Goal: Obtain resource: Download file/media

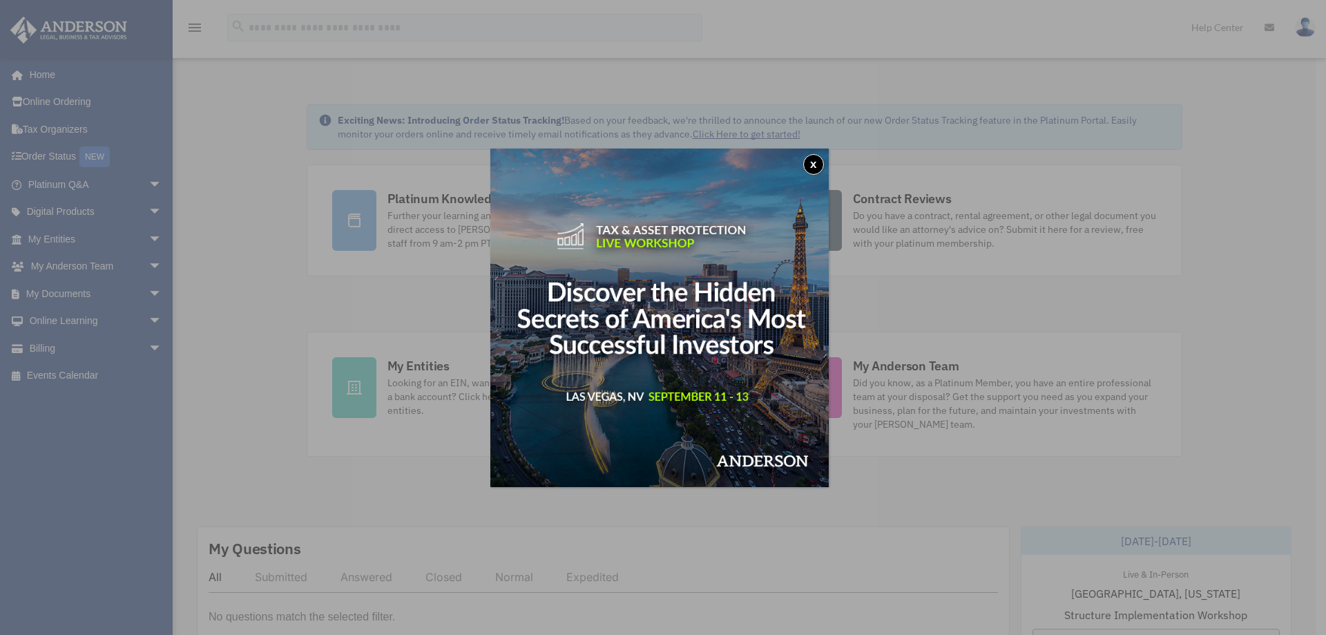
click at [816, 167] on button "x" at bounding box center [813, 164] width 21 height 21
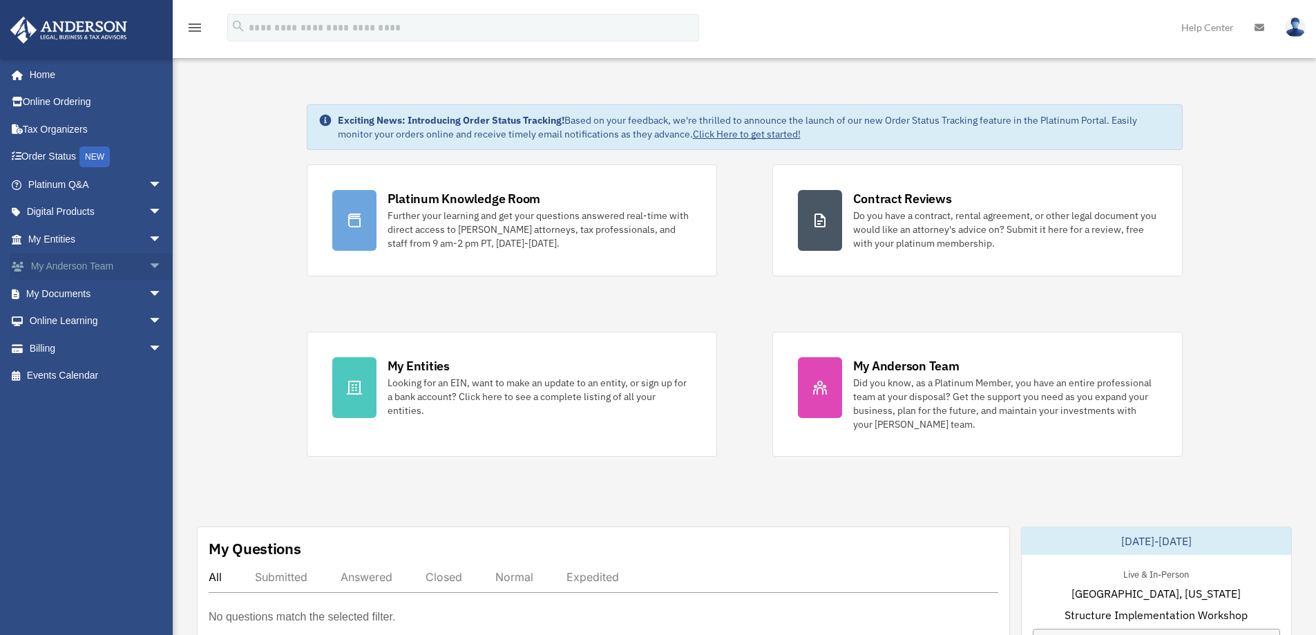
click at [149, 267] on span "arrow_drop_down" at bounding box center [163, 267] width 28 height 28
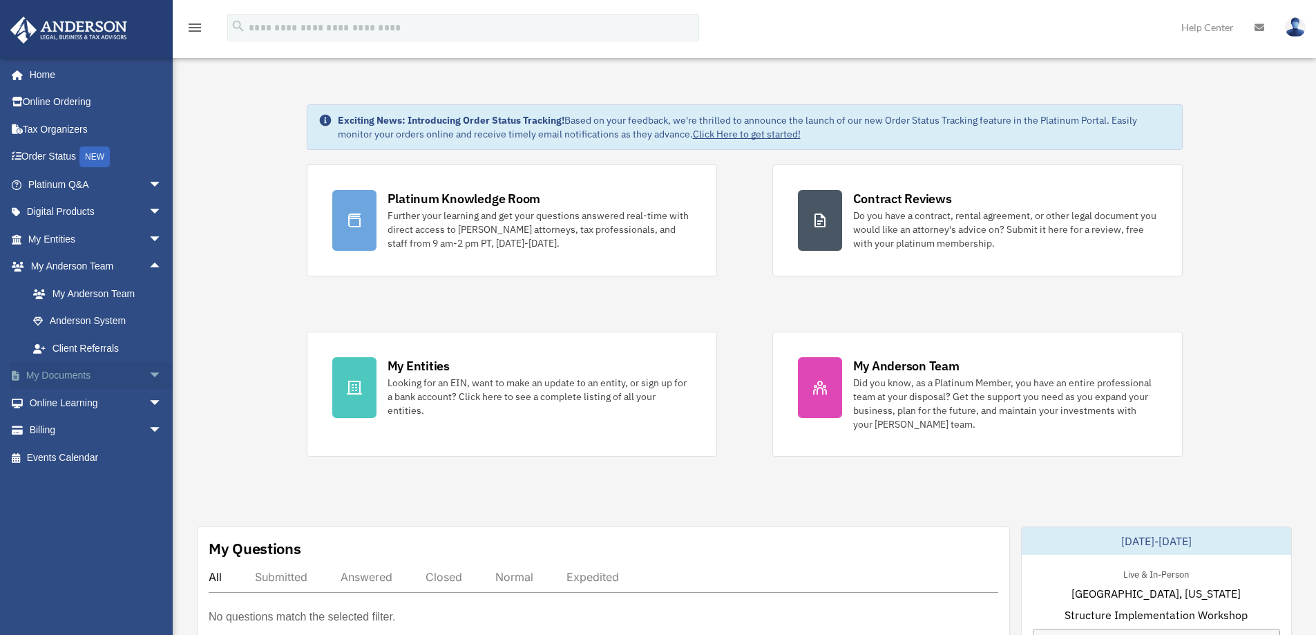
click at [149, 370] on span "arrow_drop_down" at bounding box center [163, 376] width 28 height 28
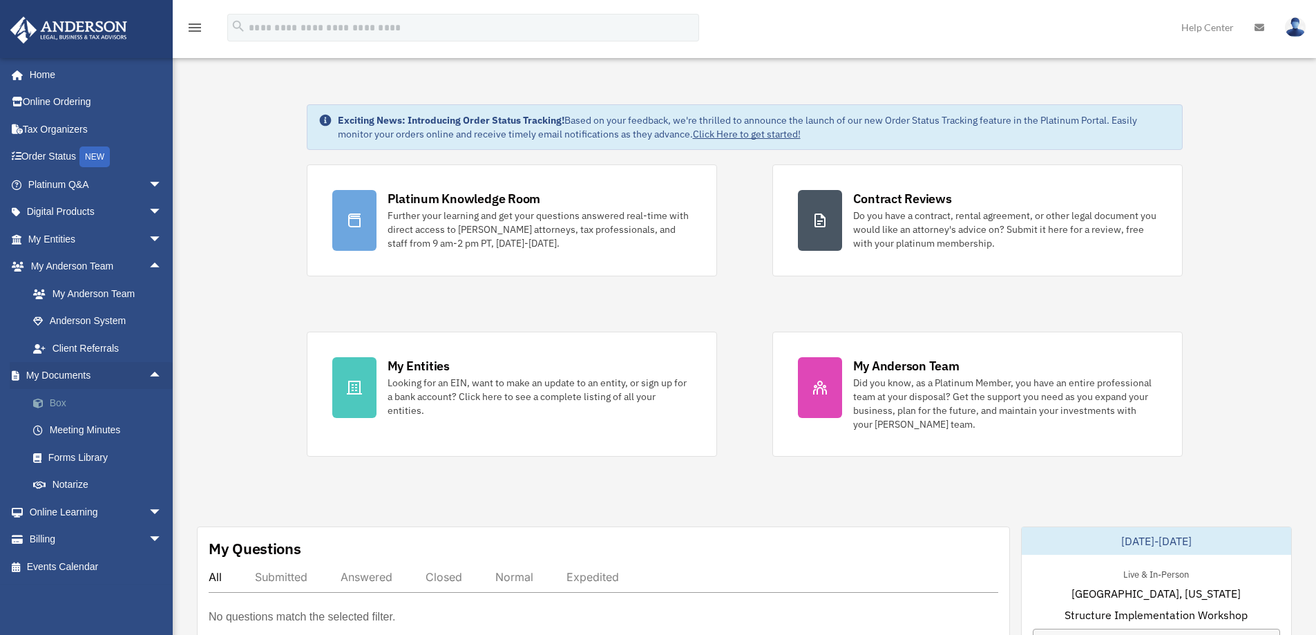
click at [55, 401] on link "Box" at bounding box center [101, 403] width 164 height 28
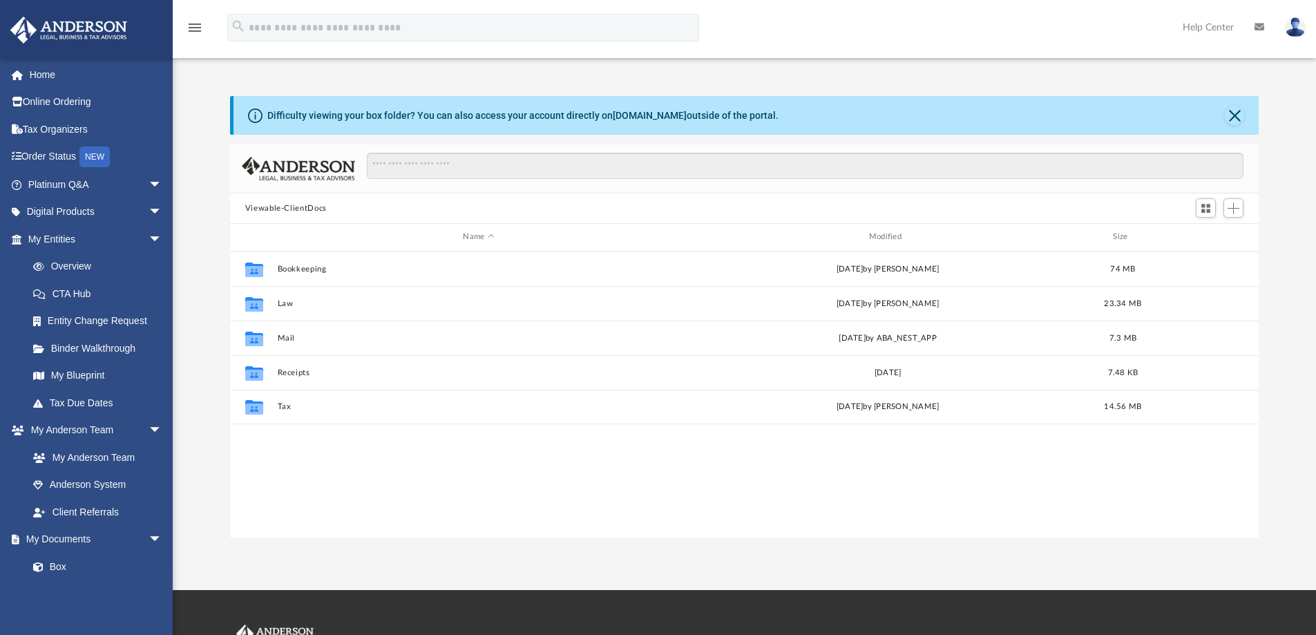
scroll to position [304, 1018]
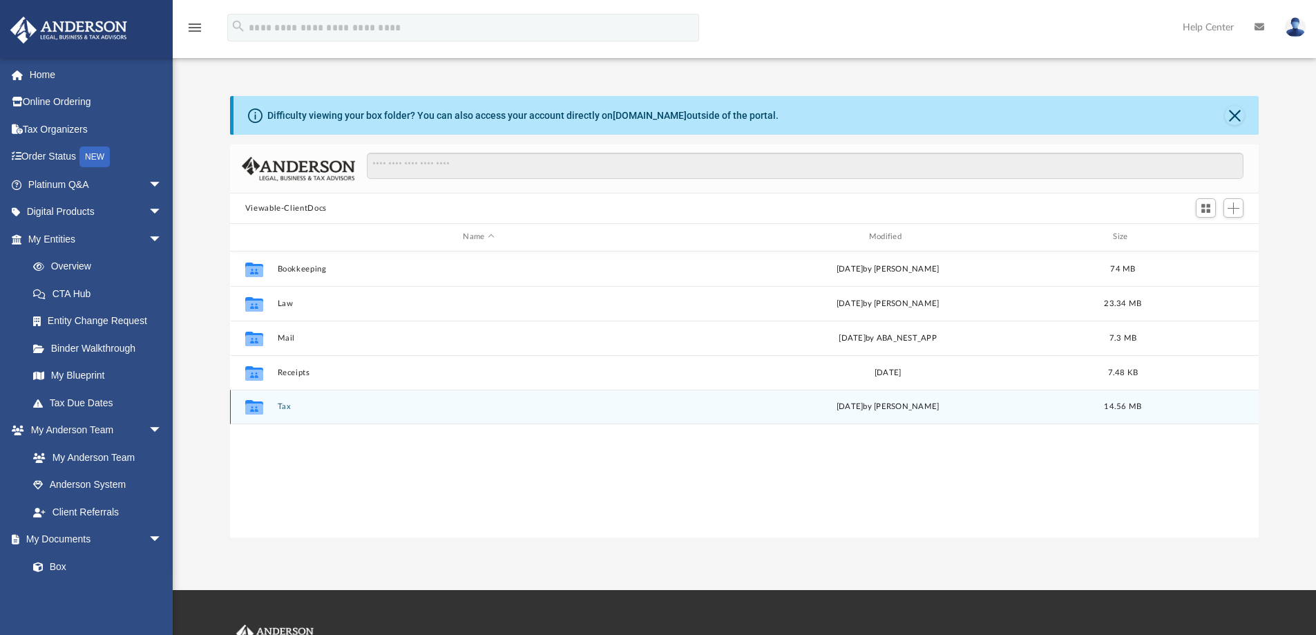
click at [280, 410] on button "Tax" at bounding box center [478, 406] width 403 height 9
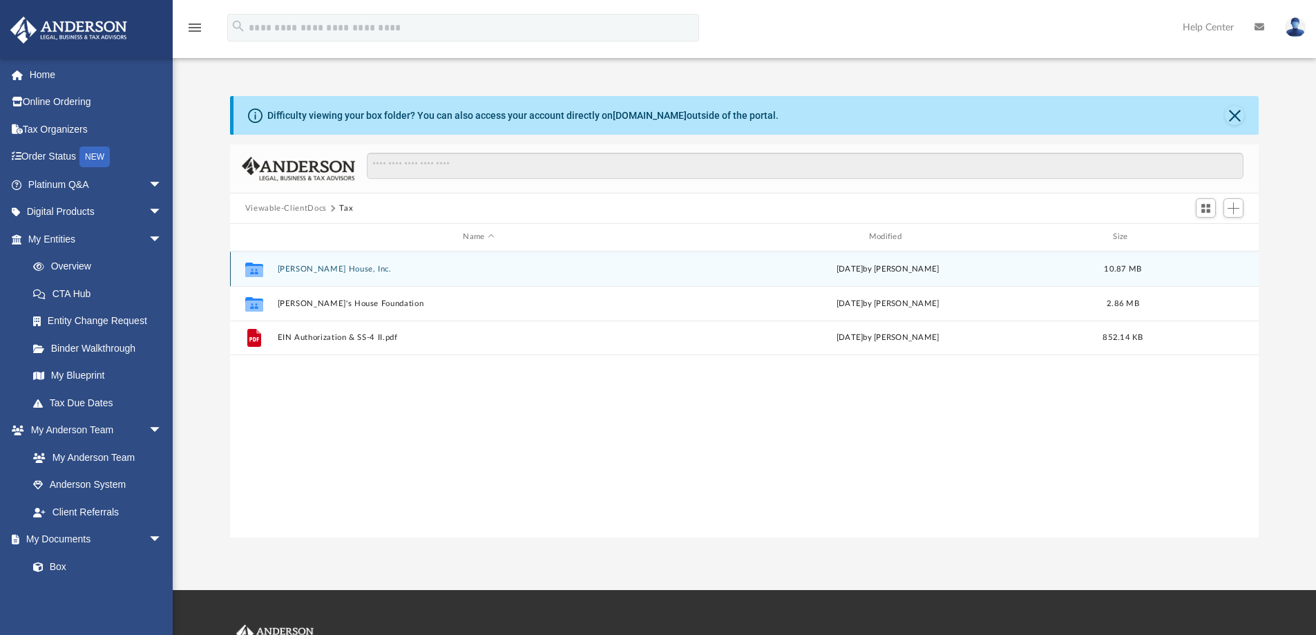
click at [329, 269] on button "George House, Inc." at bounding box center [478, 269] width 403 height 9
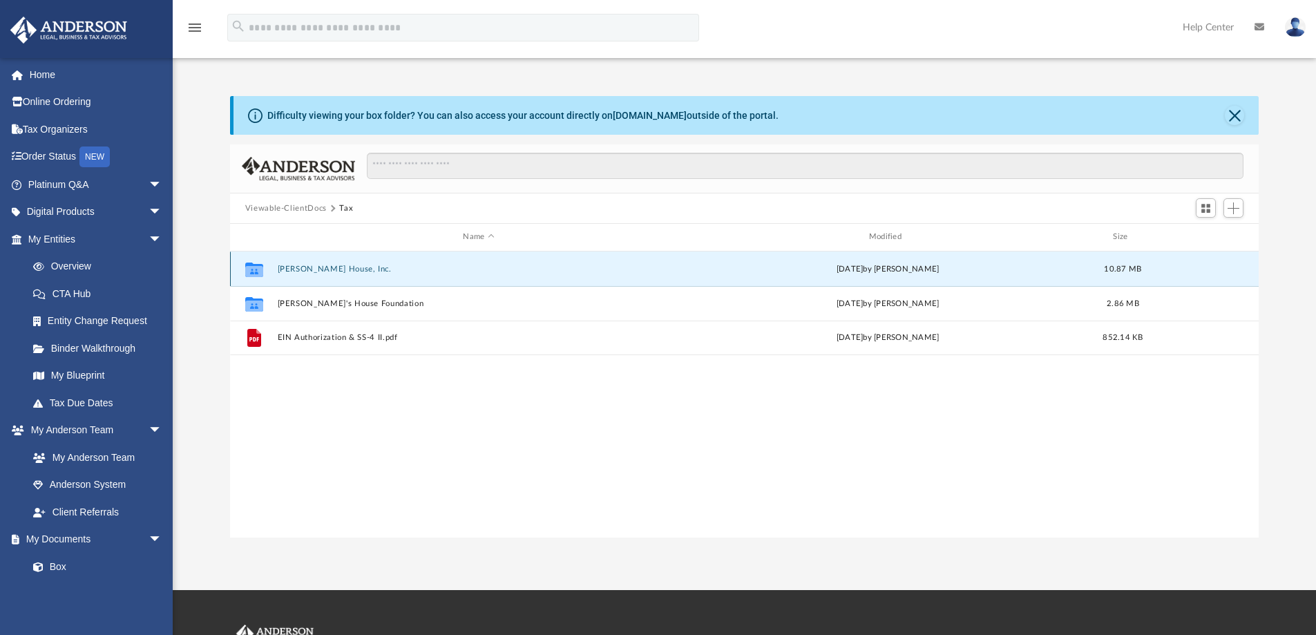
click at [329, 269] on button "George House, Inc." at bounding box center [478, 269] width 403 height 9
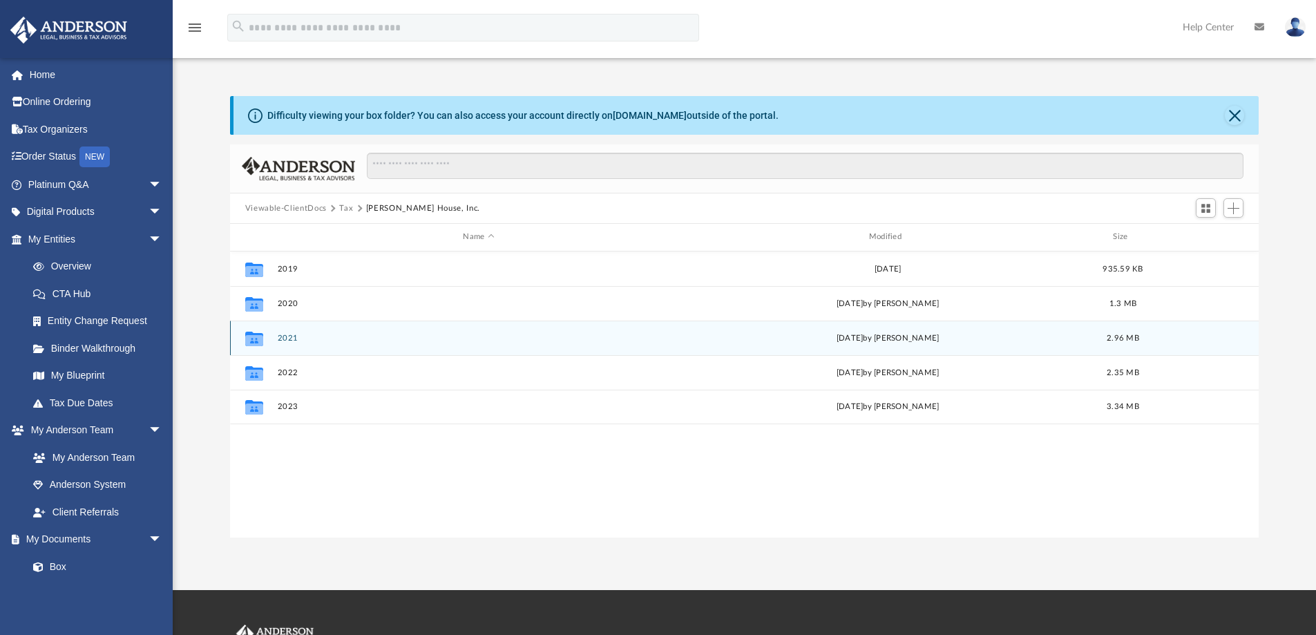
click at [291, 335] on button "2021" at bounding box center [478, 338] width 403 height 9
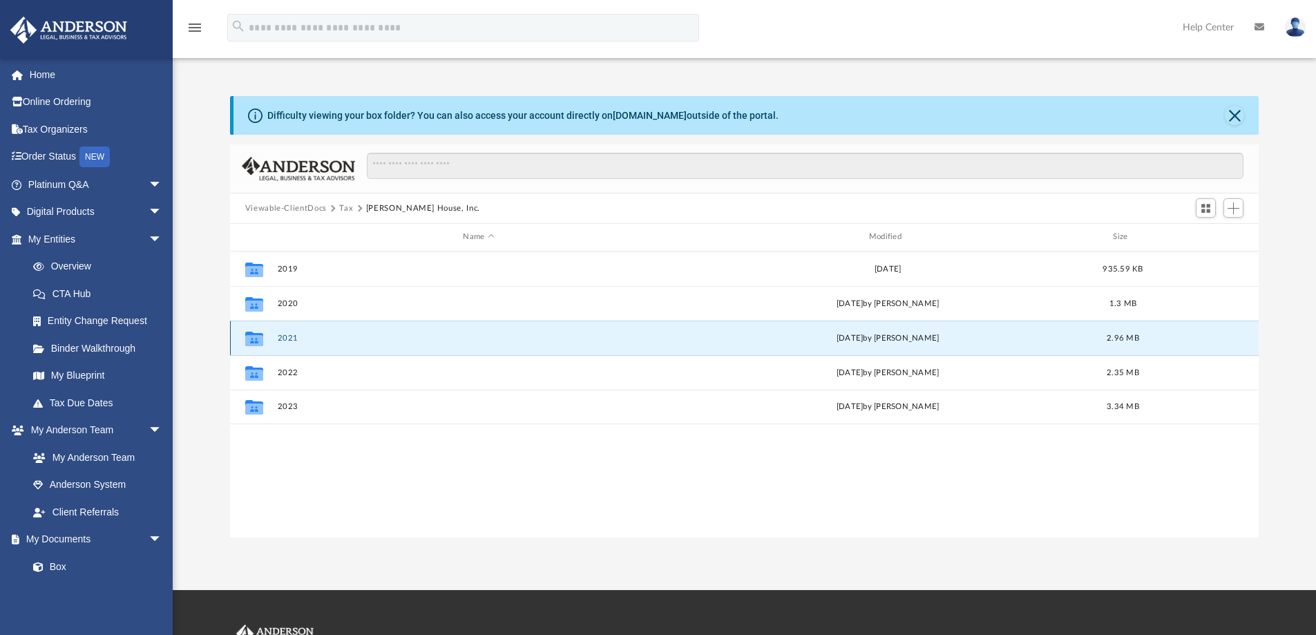
click at [291, 335] on button "2021" at bounding box center [478, 338] width 403 height 9
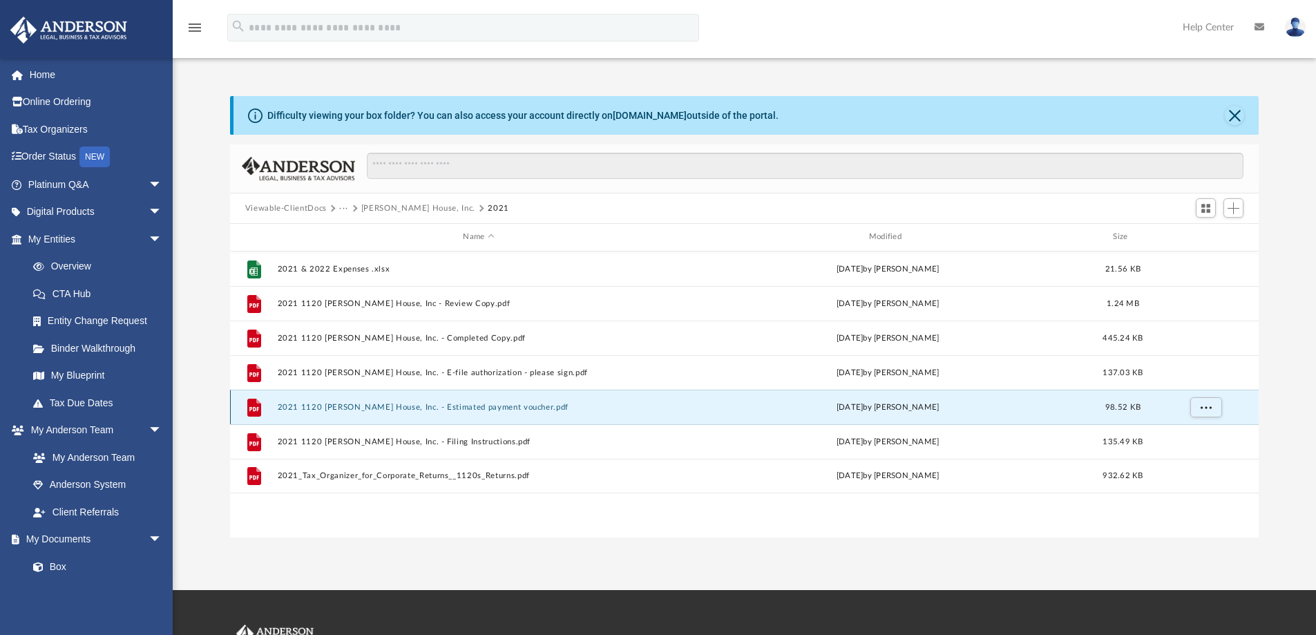
click at [493, 403] on button "2021 1120 George House, Inc. - Estimated payment voucher.pdf" at bounding box center [478, 407] width 403 height 9
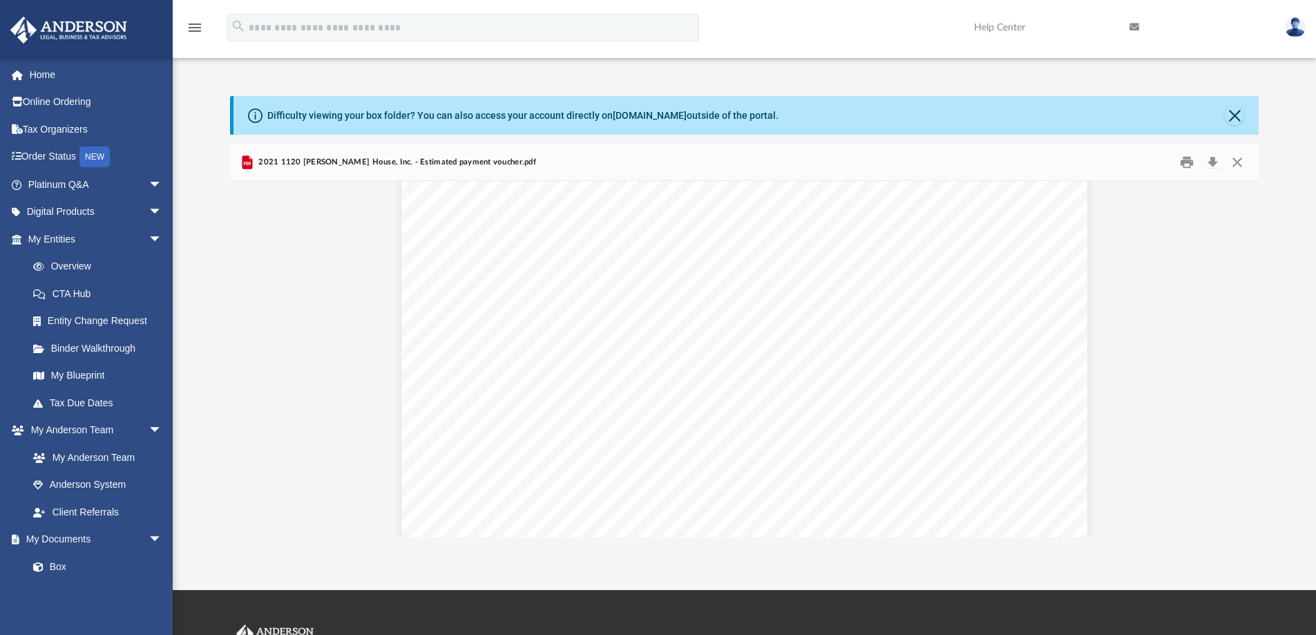
scroll to position [0, 0]
click at [251, 357] on button "Preview" at bounding box center [245, 359] width 30 height 39
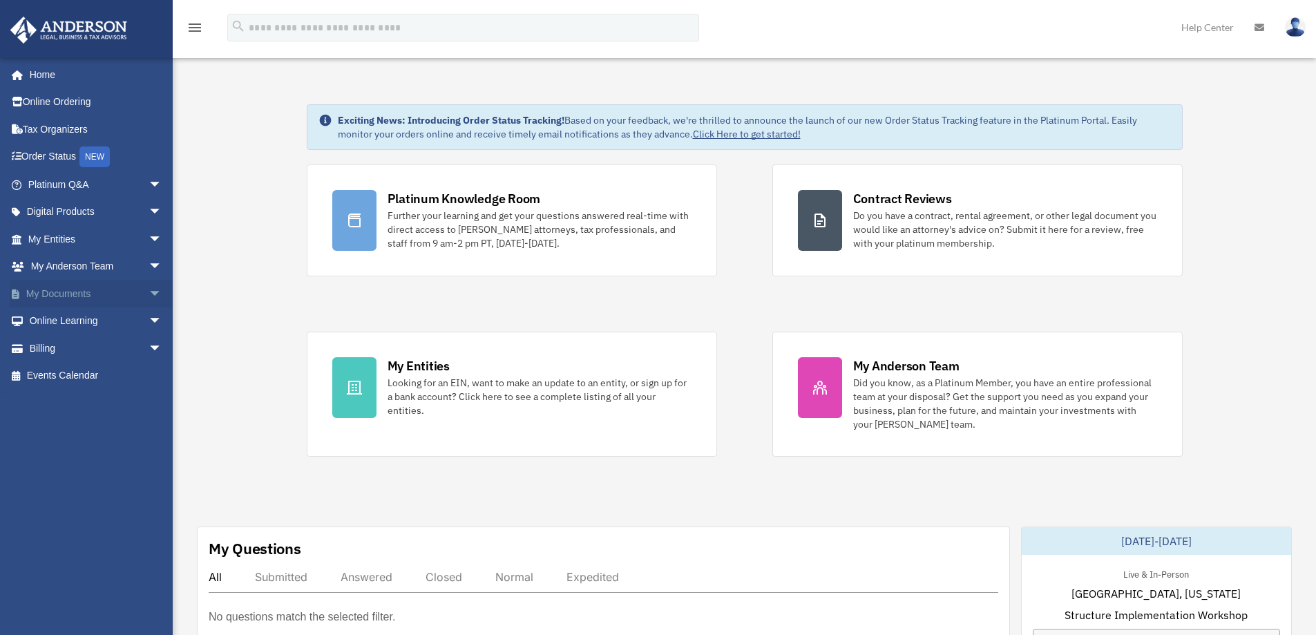
click at [149, 294] on span "arrow_drop_down" at bounding box center [163, 294] width 28 height 28
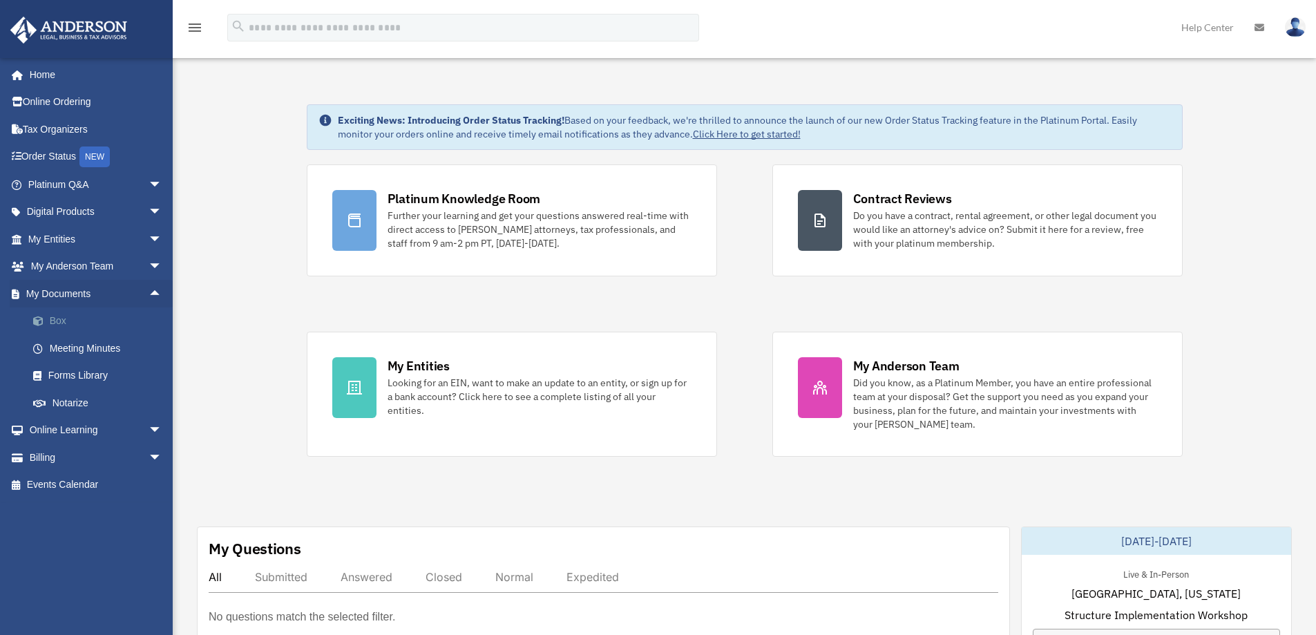
click at [61, 323] on link "Box" at bounding box center [101, 321] width 164 height 28
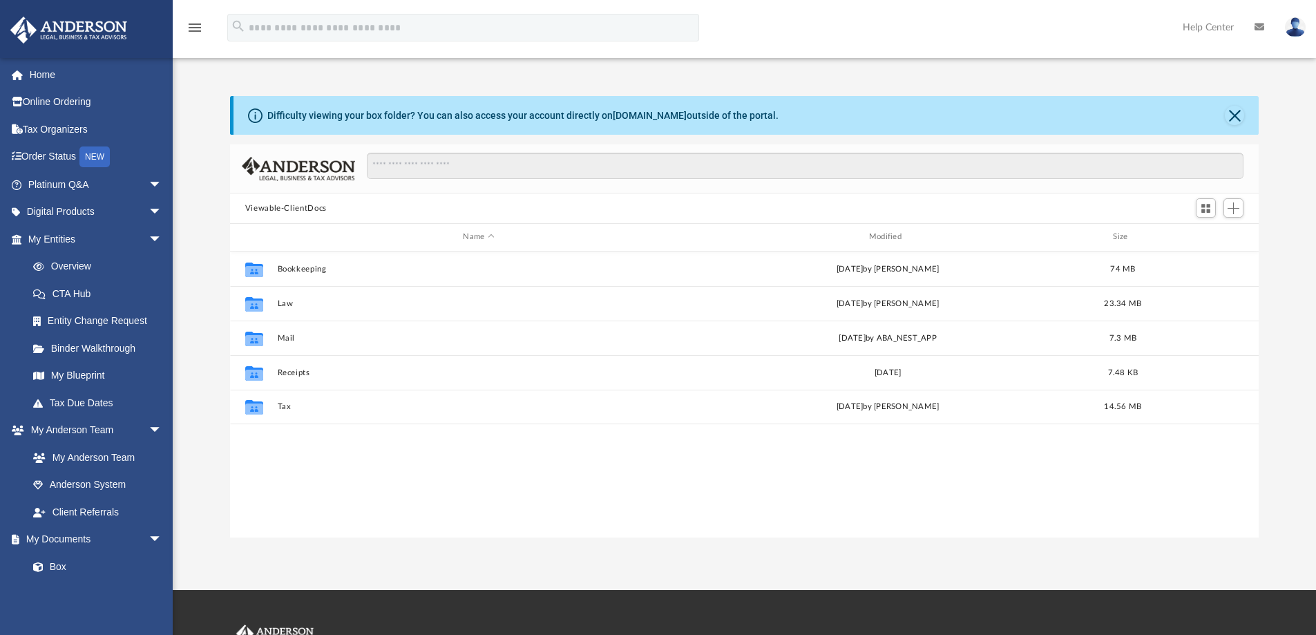
scroll to position [304, 1018]
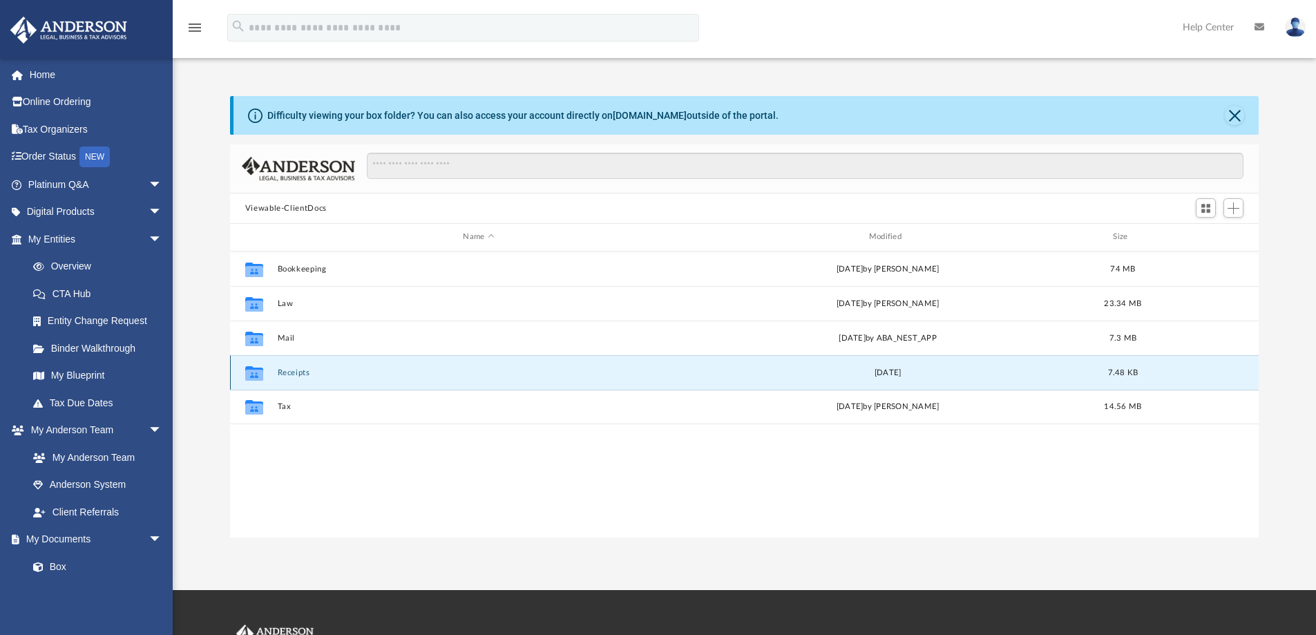
click at [303, 372] on button "Receipts" at bounding box center [478, 372] width 403 height 9
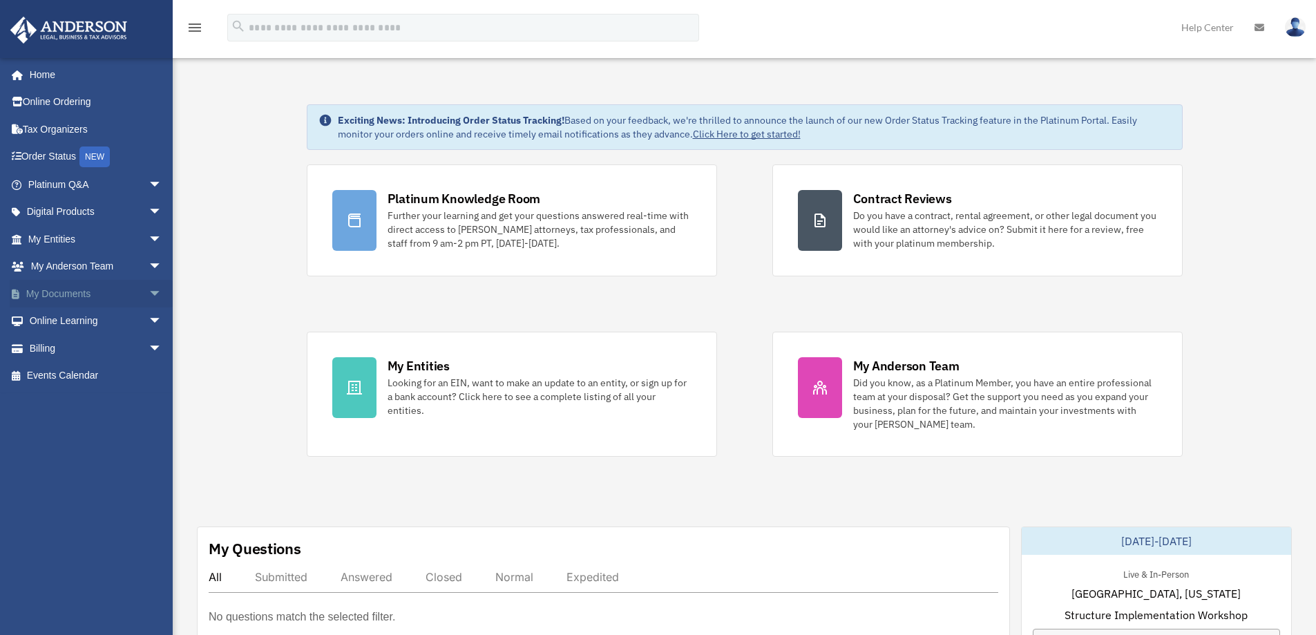
click at [149, 292] on span "arrow_drop_down" at bounding box center [163, 294] width 28 height 28
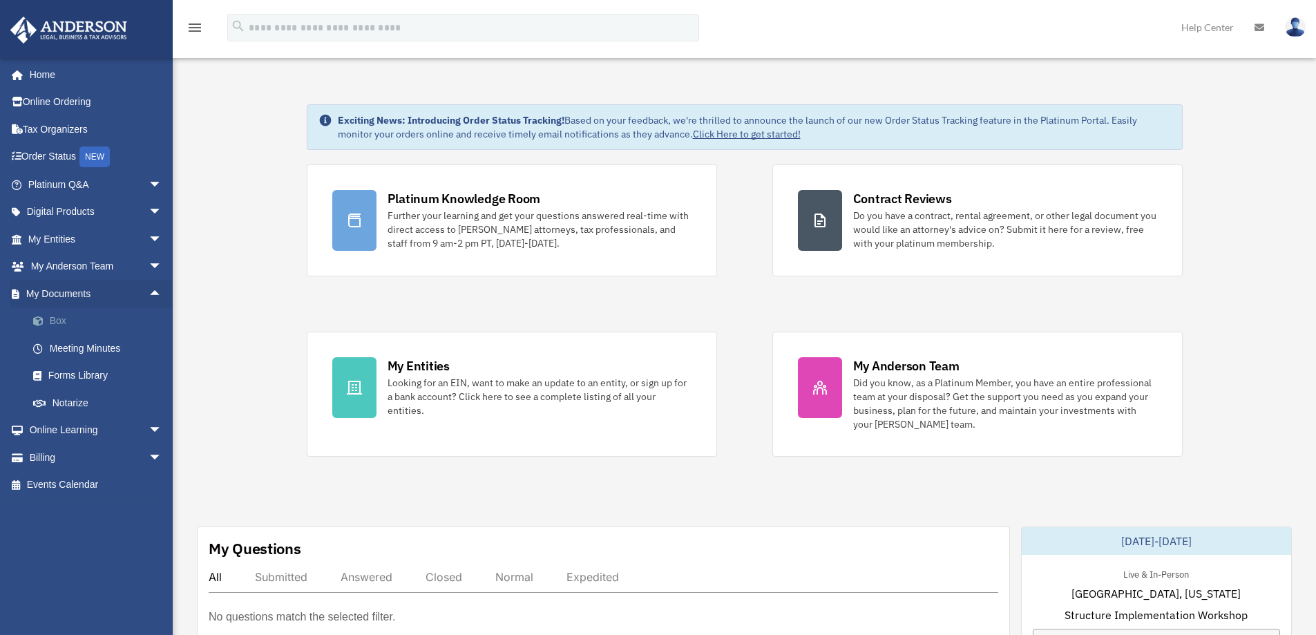
click at [63, 319] on link "Box" at bounding box center [101, 321] width 164 height 28
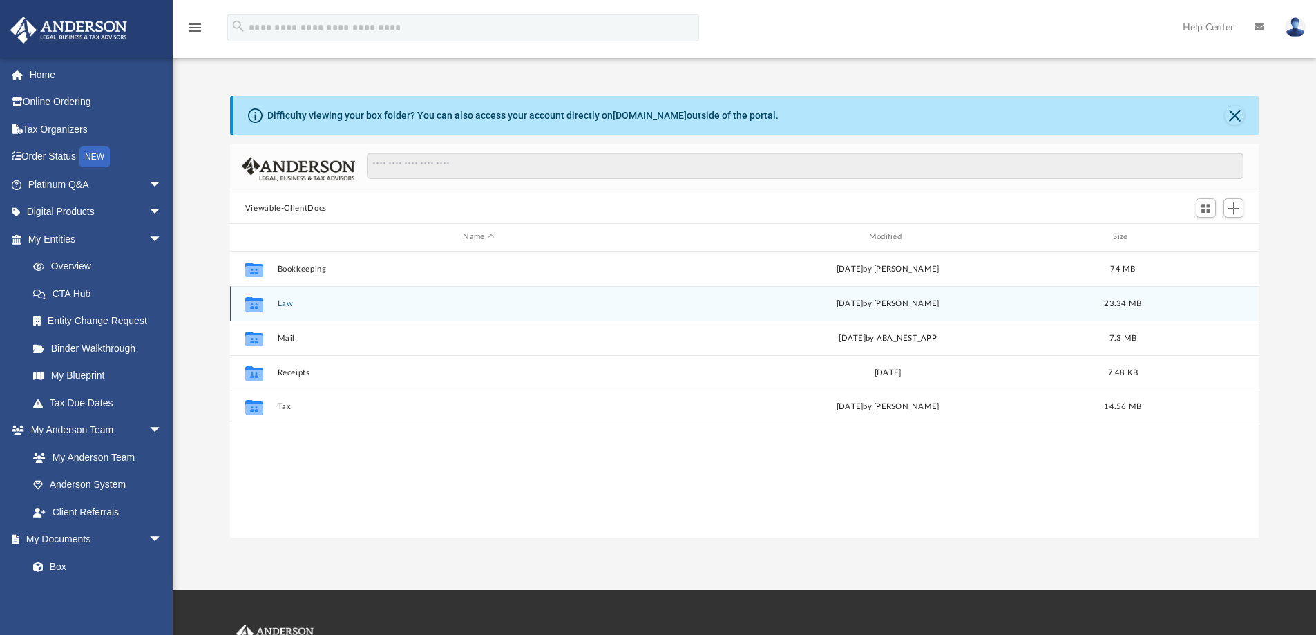
scroll to position [304, 1018]
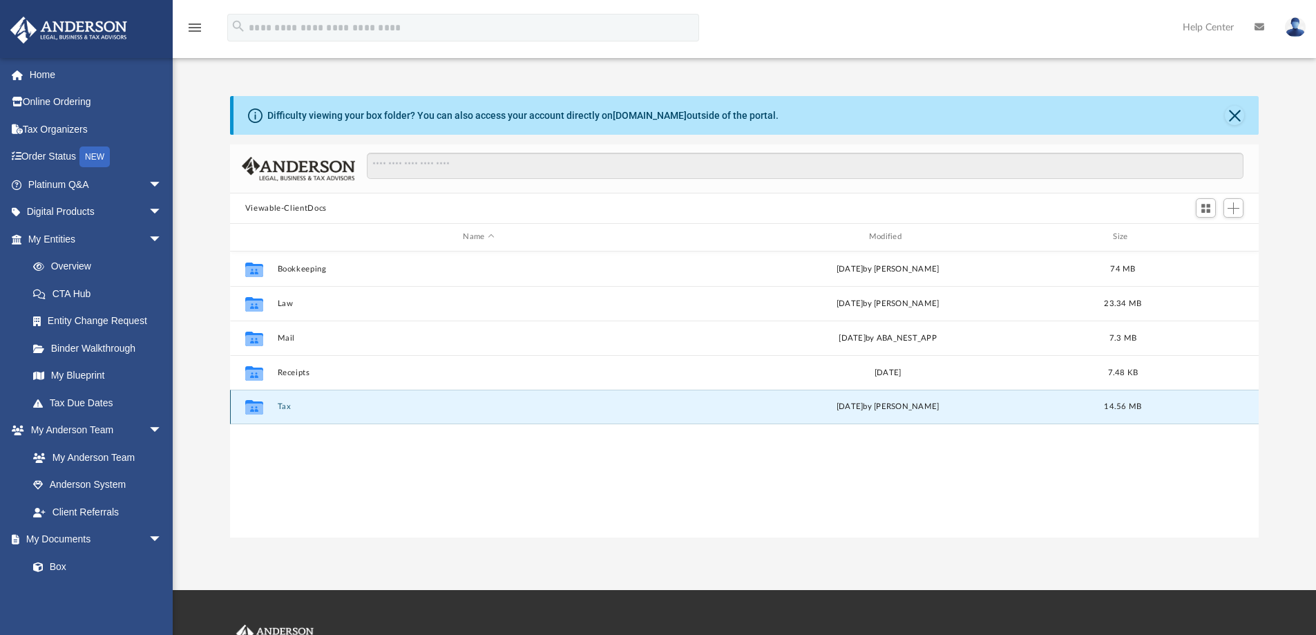
click at [287, 405] on button "Tax" at bounding box center [478, 406] width 403 height 9
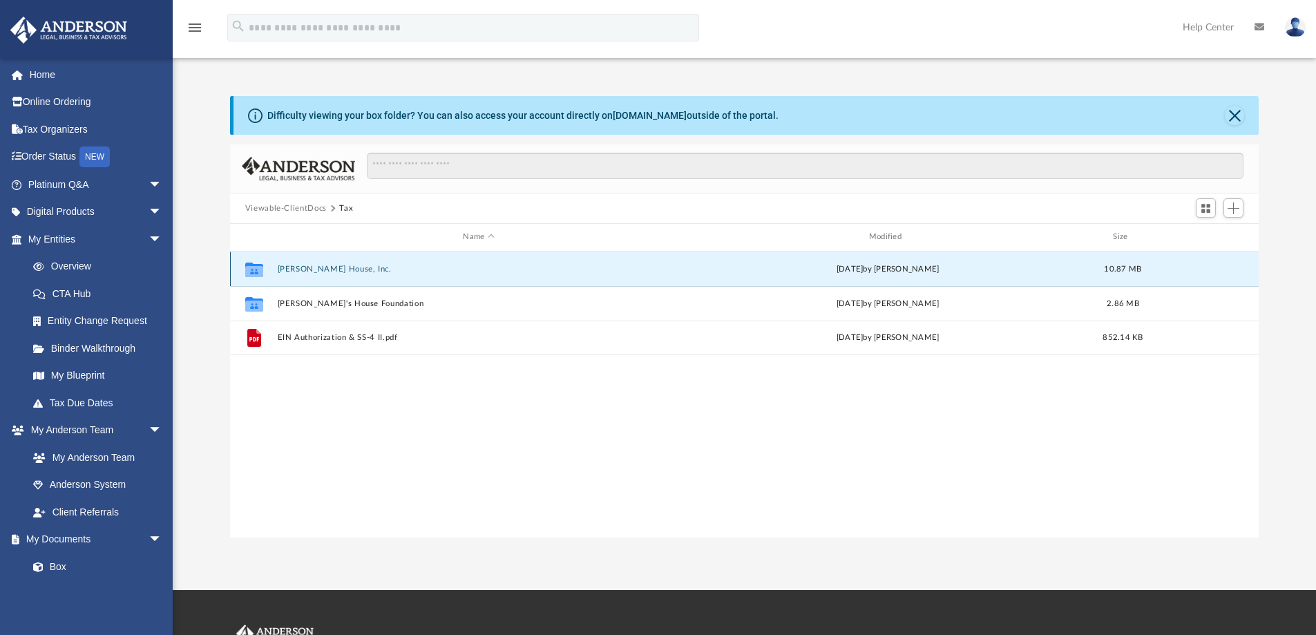
click at [335, 267] on button "[PERSON_NAME] House, Inc." at bounding box center [478, 269] width 403 height 9
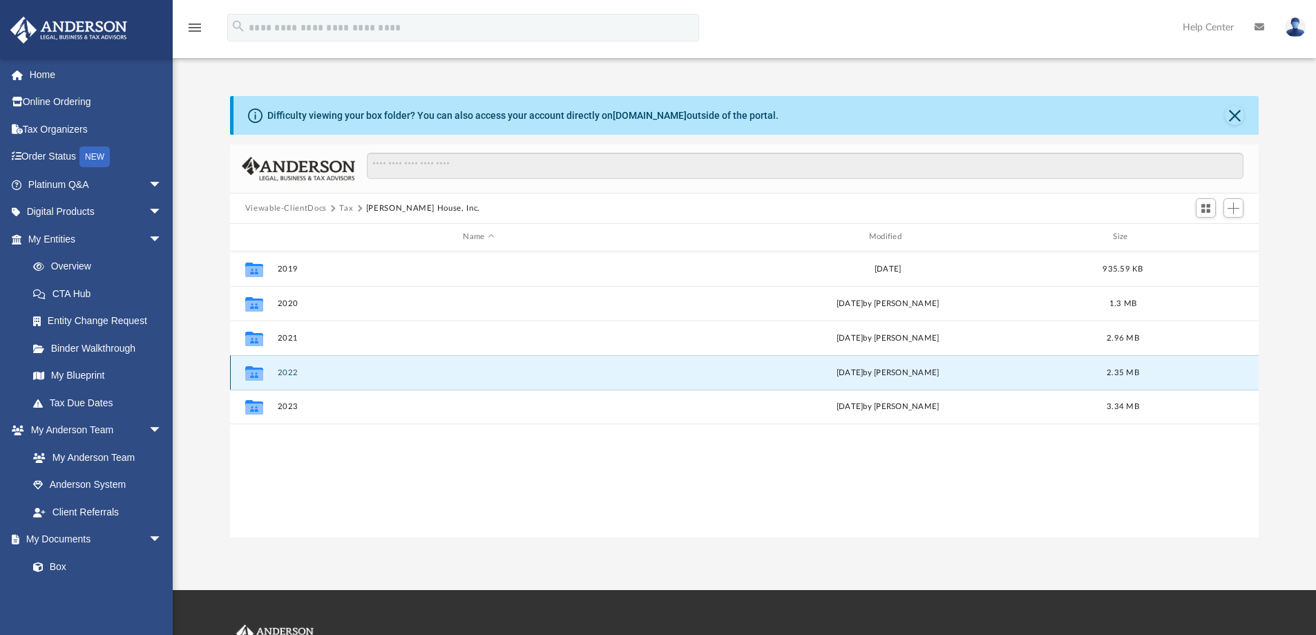
click at [287, 373] on button "2022" at bounding box center [478, 372] width 403 height 9
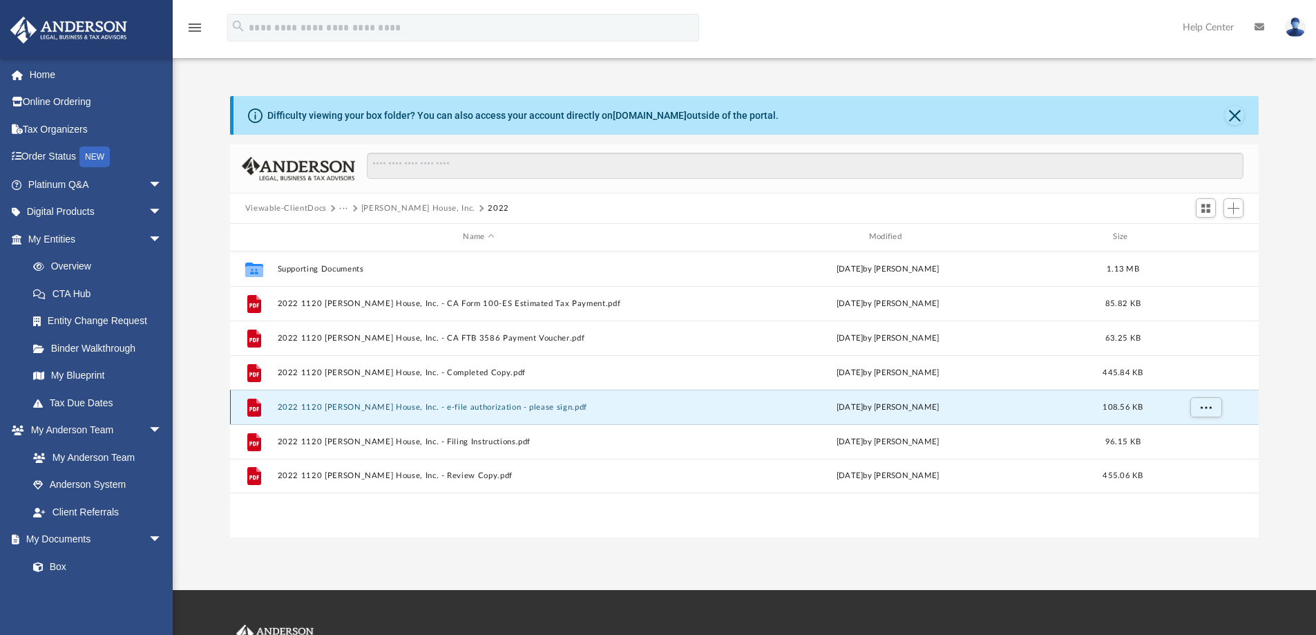
click at [494, 405] on button "2022 1120 [PERSON_NAME] House, Inc. - e-file authorization - please sign.pdf" at bounding box center [478, 407] width 403 height 9
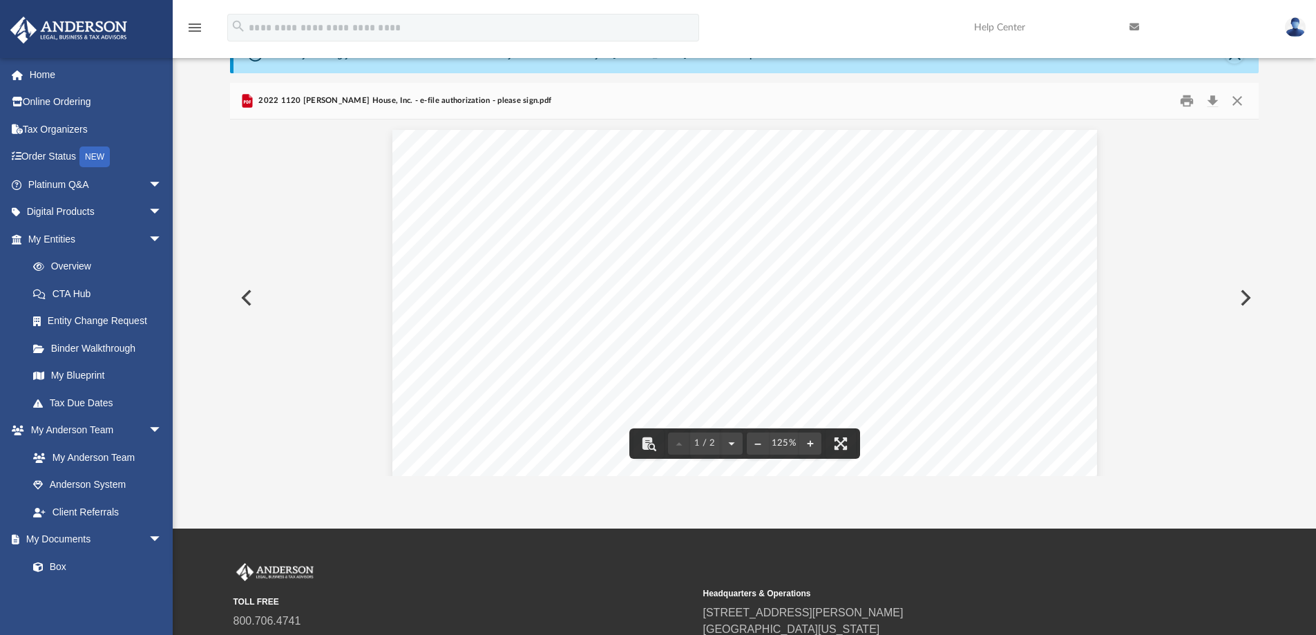
scroll to position [0, 0]
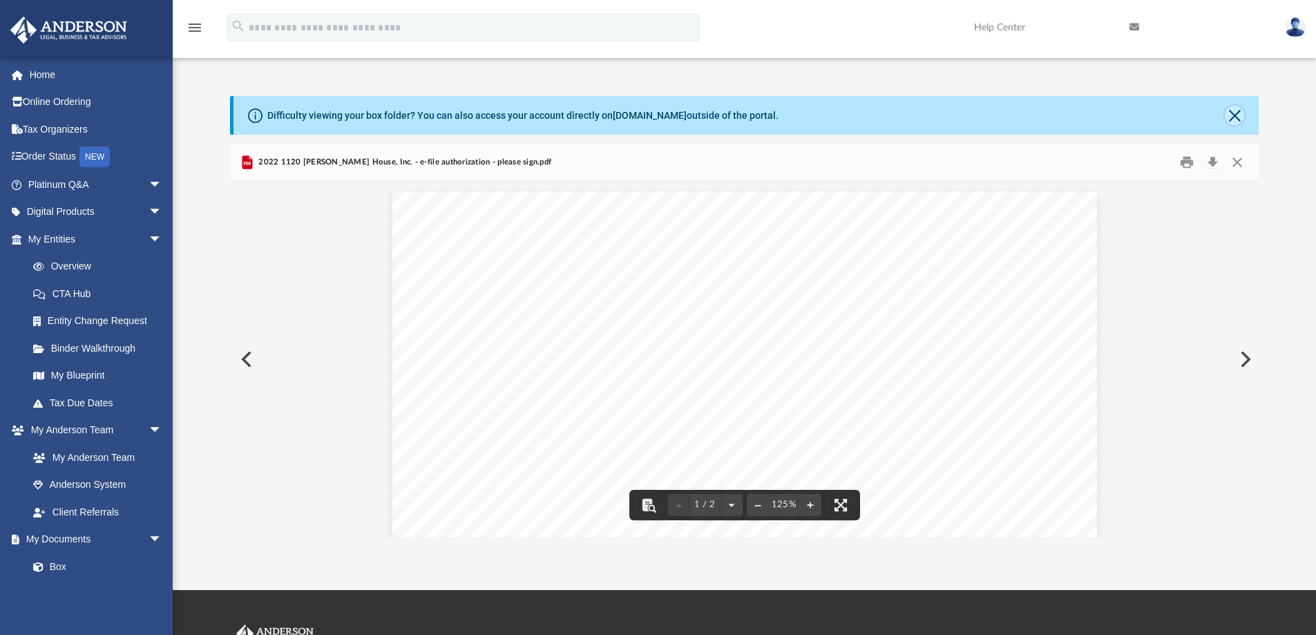
click at [1234, 114] on button "Close" at bounding box center [1234, 115] width 19 height 19
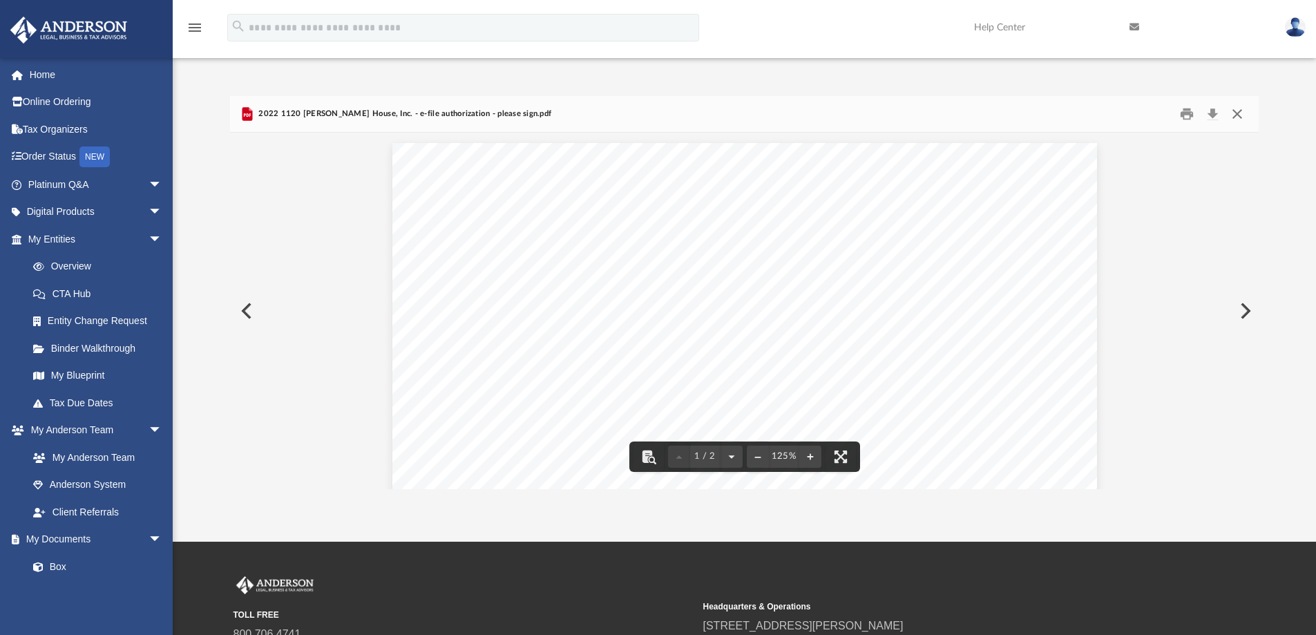
click at [1234, 114] on button "Close" at bounding box center [1237, 114] width 25 height 21
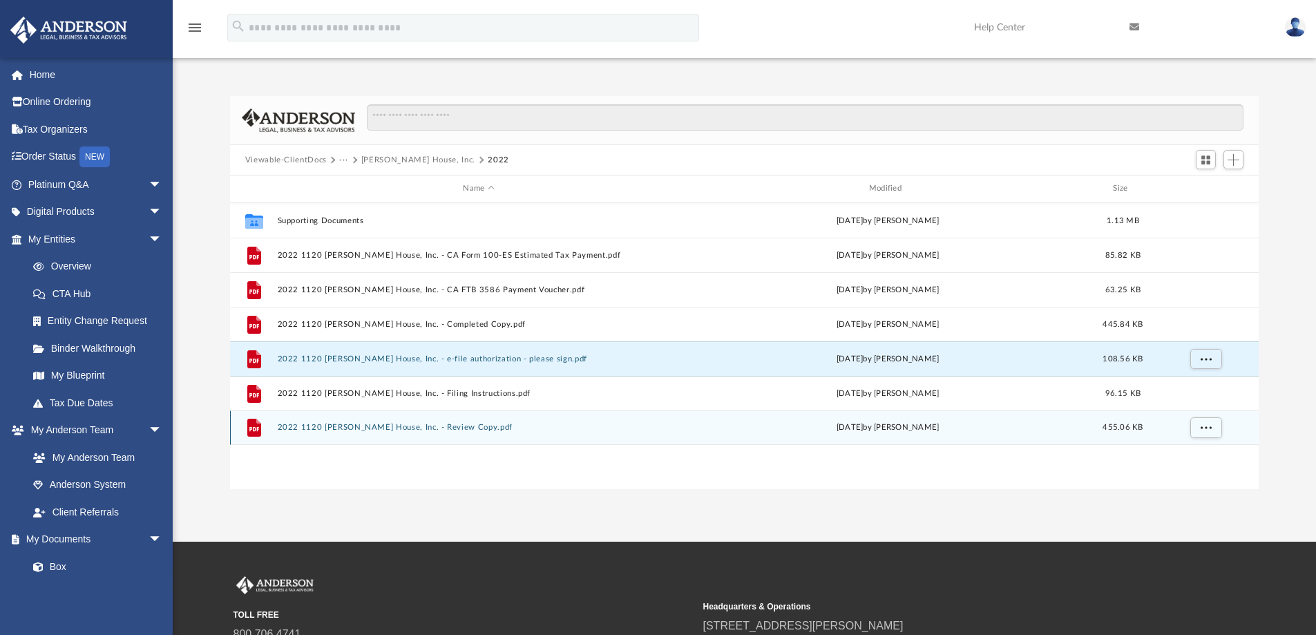
click at [439, 430] on button "2022 1120 [PERSON_NAME] House, Inc. - Review Copy.pdf" at bounding box center [478, 427] width 403 height 9
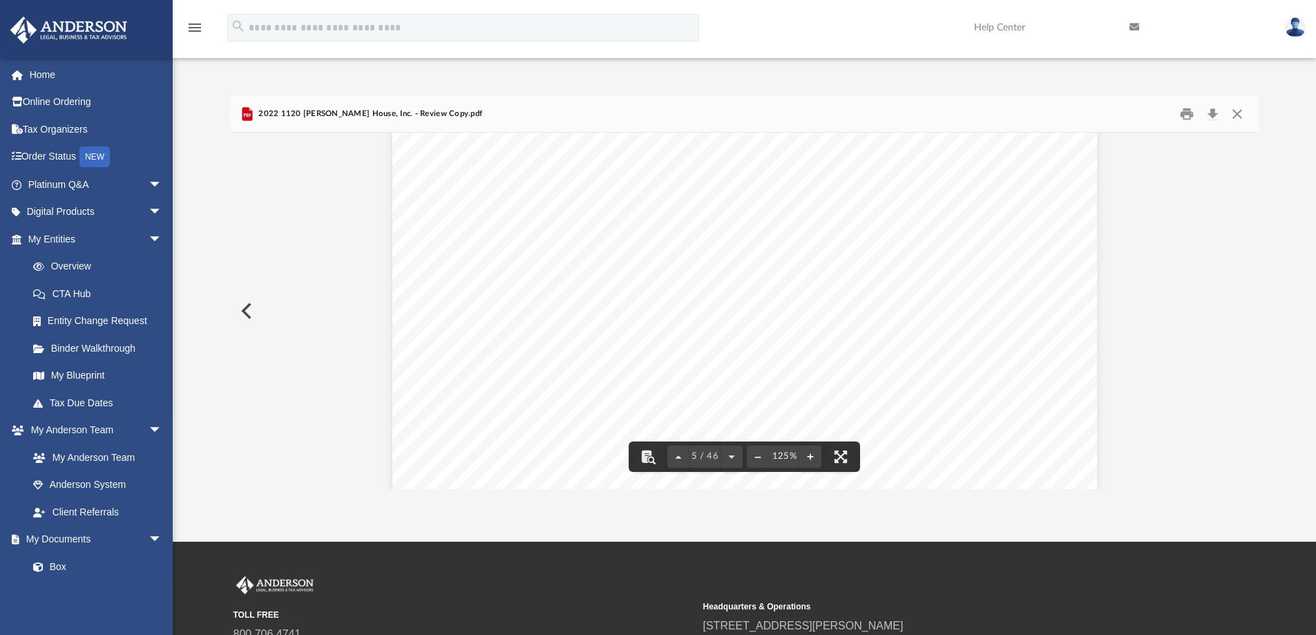
scroll to position [4041, 0]
click at [1236, 118] on button "Close" at bounding box center [1237, 114] width 25 height 21
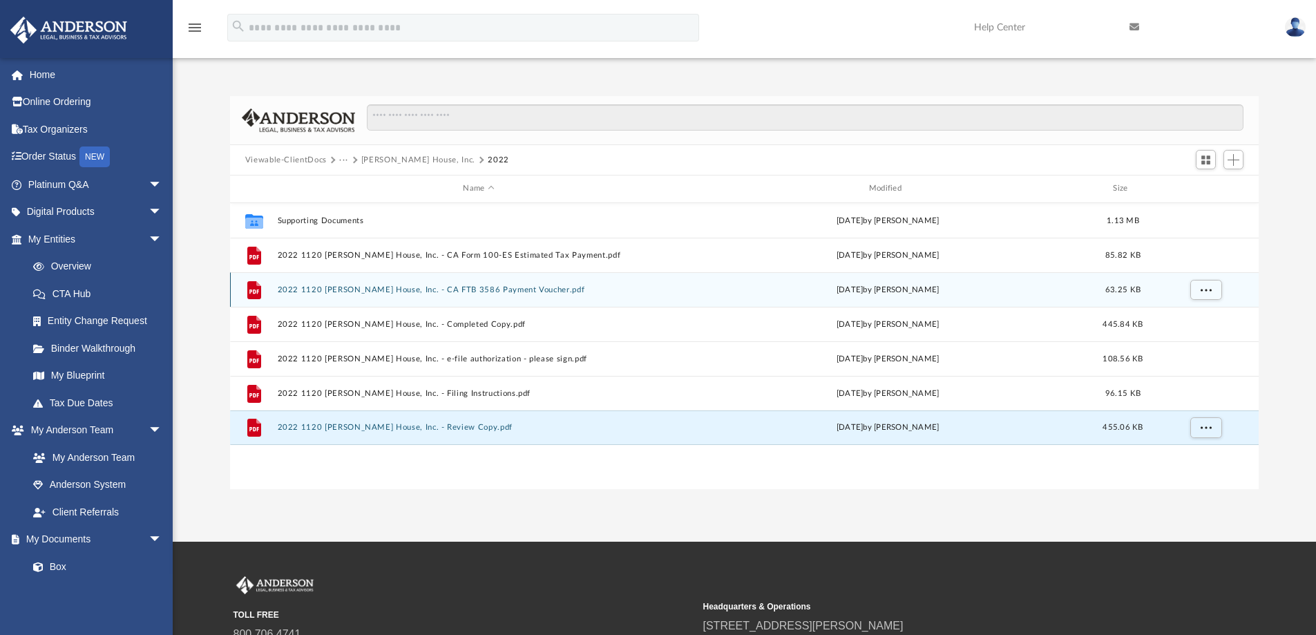
click at [517, 289] on button "2022 1120 [PERSON_NAME] House, Inc. - CA FTB 3586 Payment Voucher.pdf" at bounding box center [478, 289] width 403 height 9
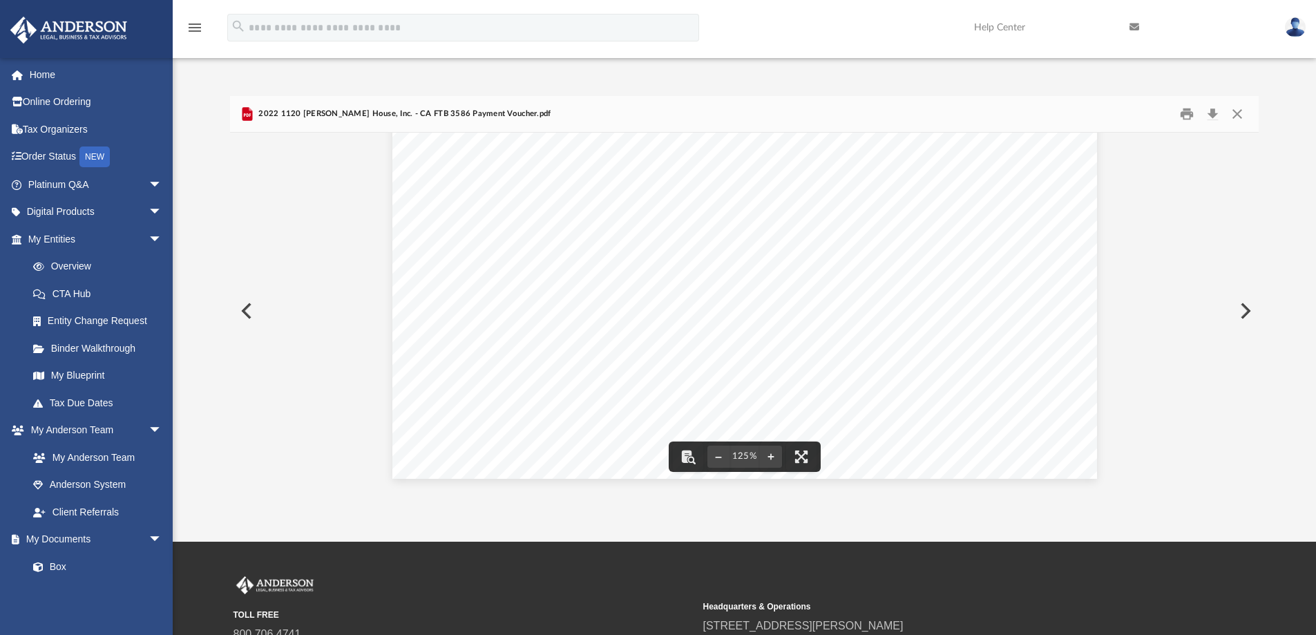
scroll to position [0, 0]
click at [1298, 31] on img at bounding box center [1295, 27] width 21 height 20
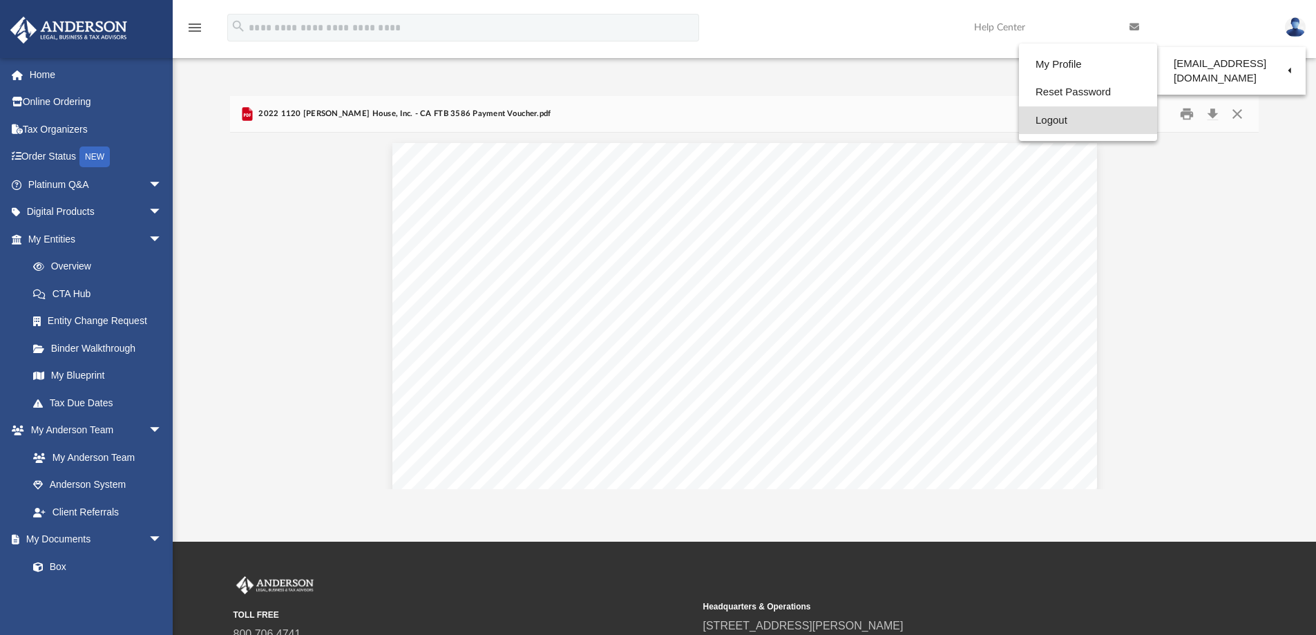
click at [1051, 124] on link "Logout" at bounding box center [1088, 120] width 138 height 28
